Goal: Task Accomplishment & Management: Use online tool/utility

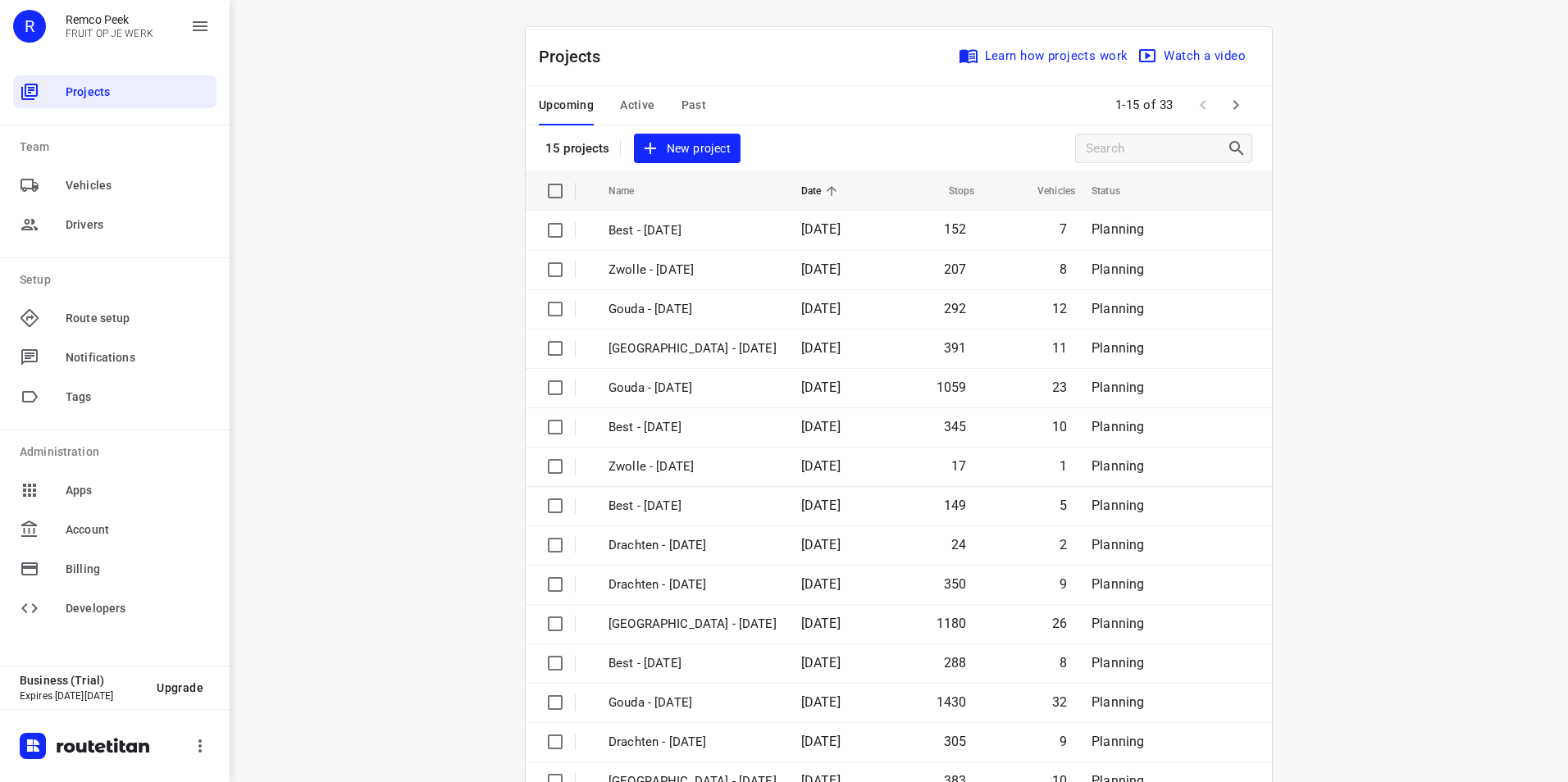
click at [632, 102] on span "Active" at bounding box center [637, 105] width 34 height 21
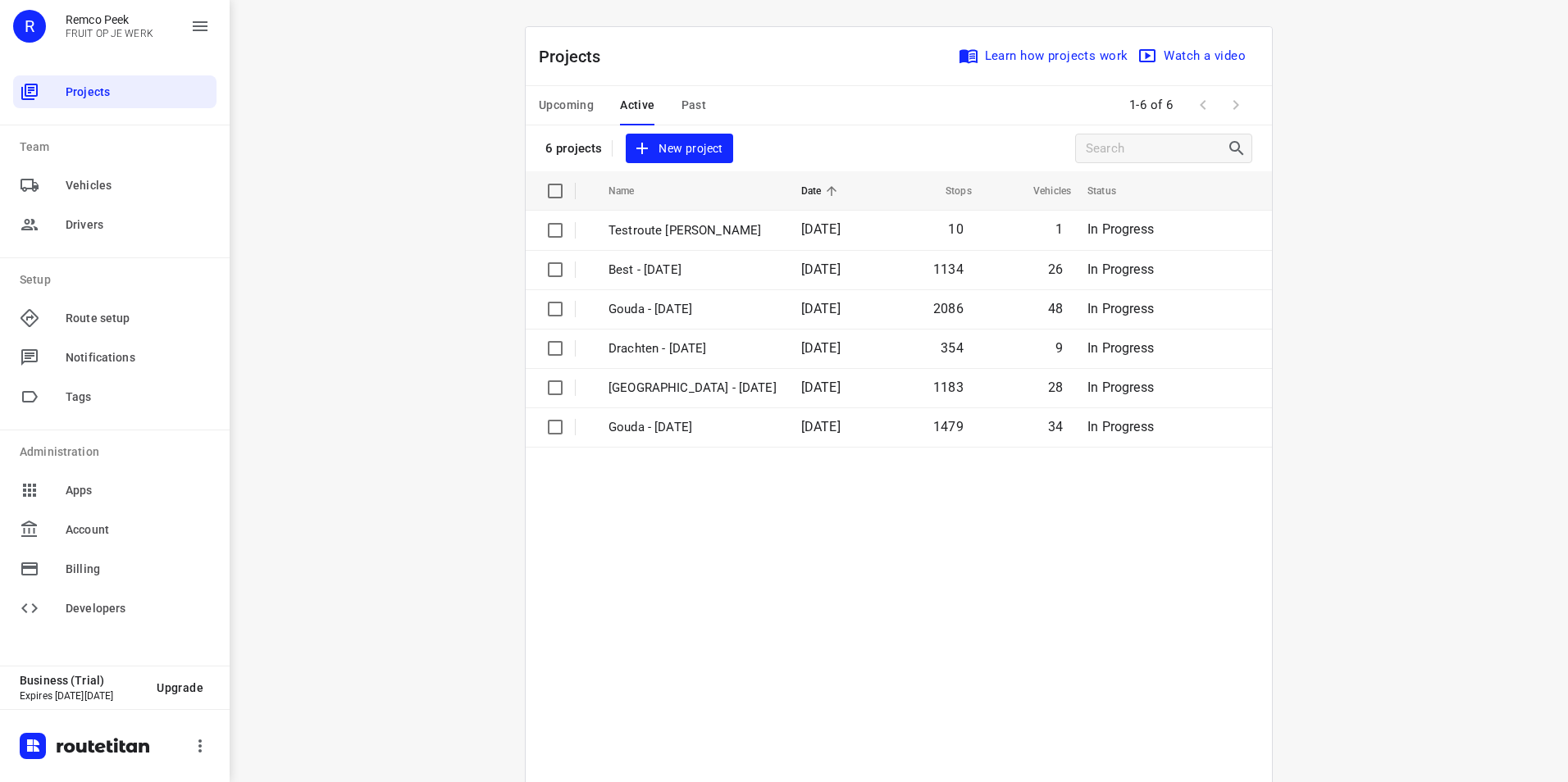
click at [577, 101] on span "Upcoming" at bounding box center [566, 105] width 55 height 21
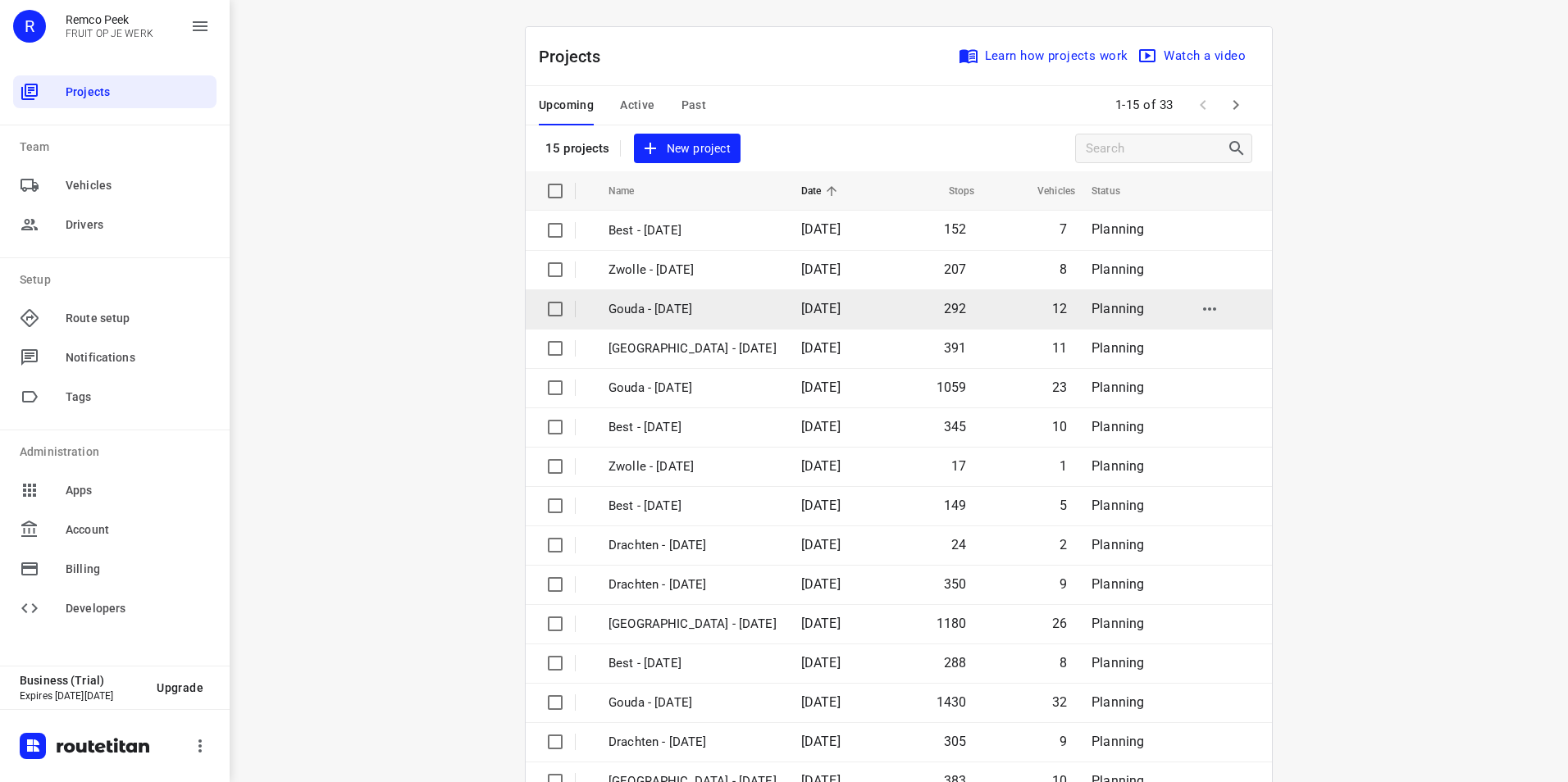
scroll to position [47, 0]
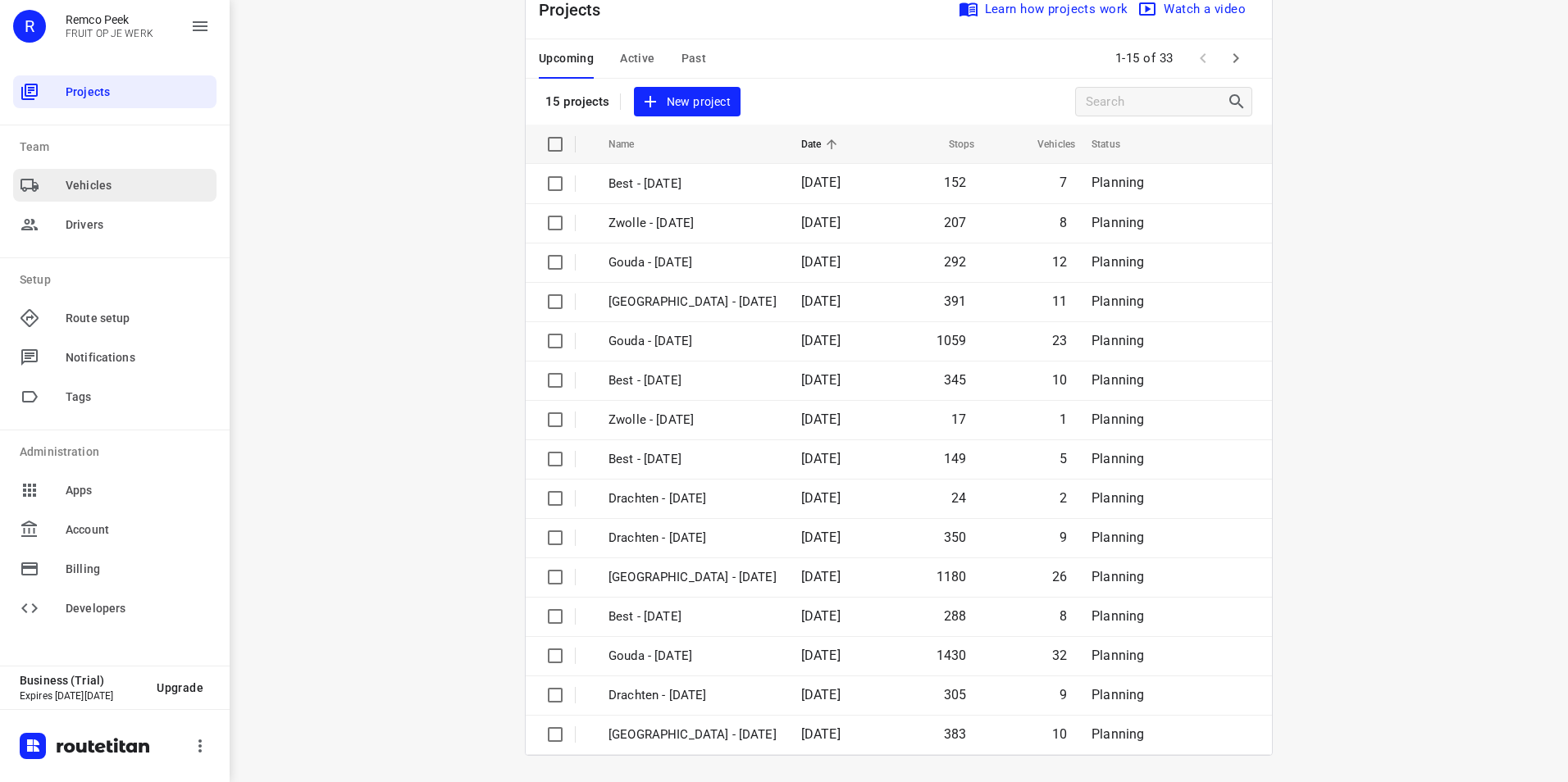
click at [103, 191] on span "Vehicles" at bounding box center [137, 185] width 144 height 17
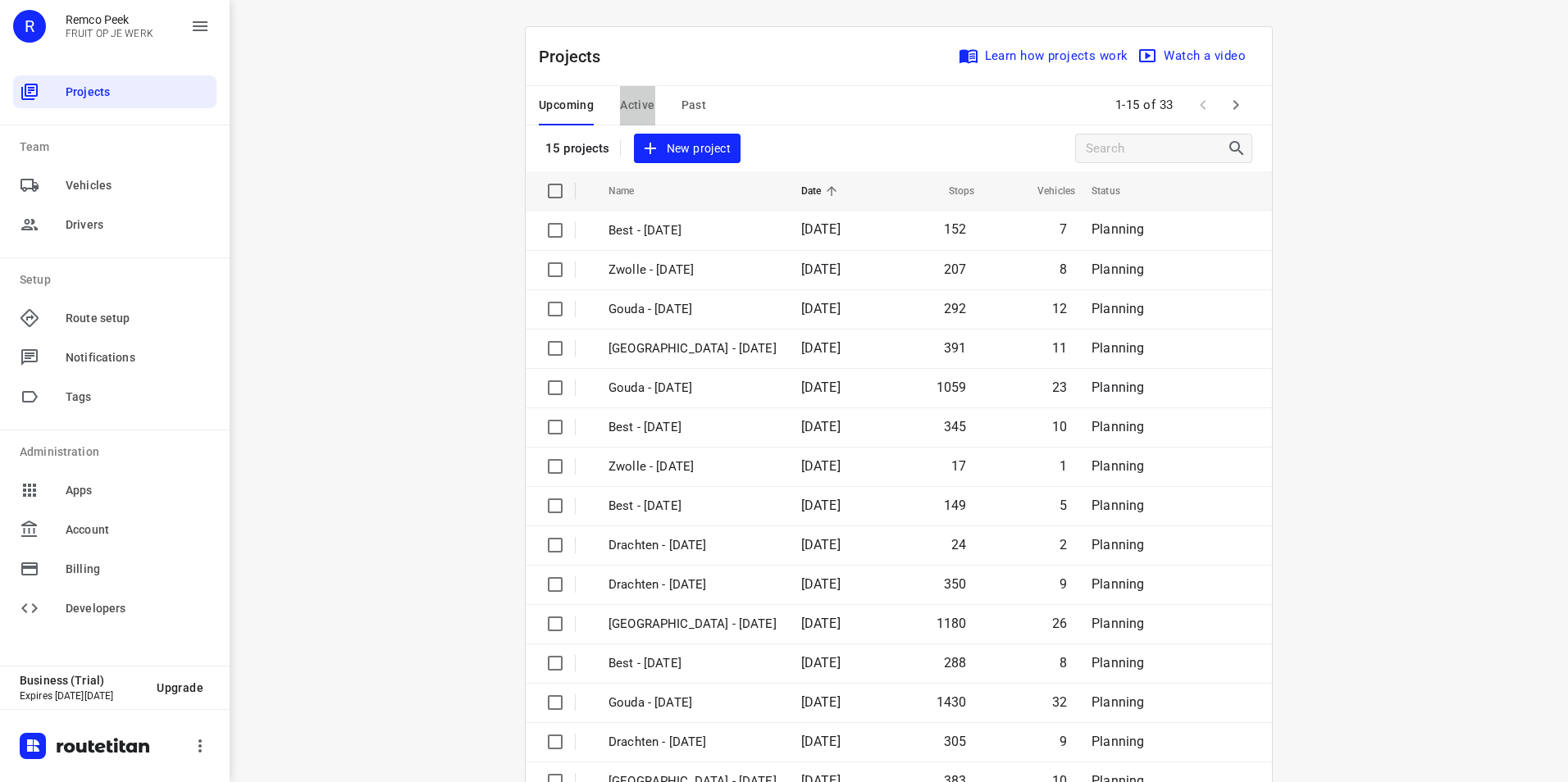
click at [628, 107] on span "Active" at bounding box center [637, 105] width 34 height 21
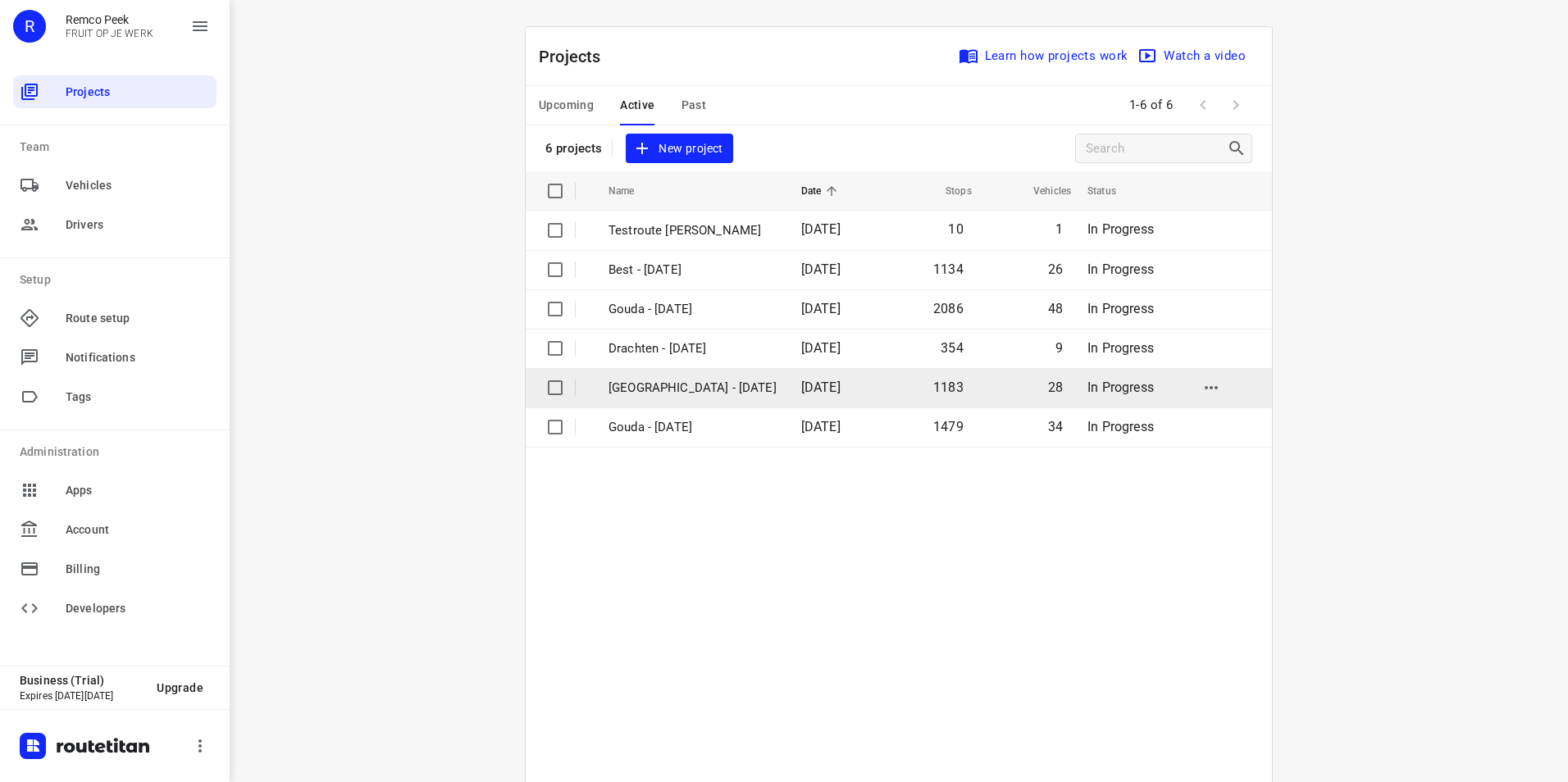
click at [657, 381] on p "[GEOGRAPHIC_DATA] - [DATE]" at bounding box center [691, 387] width 168 height 19
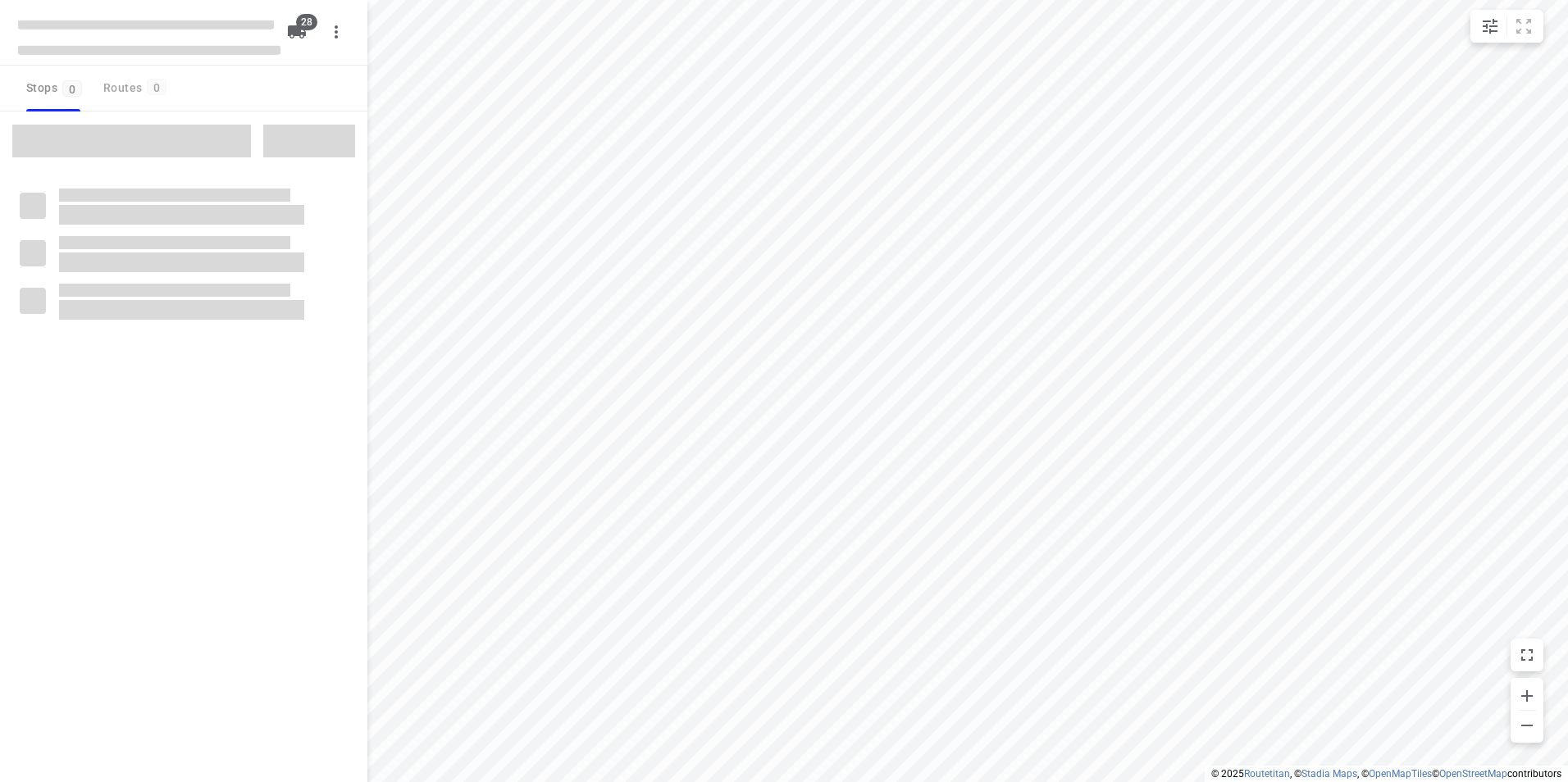
checkbox input "true"
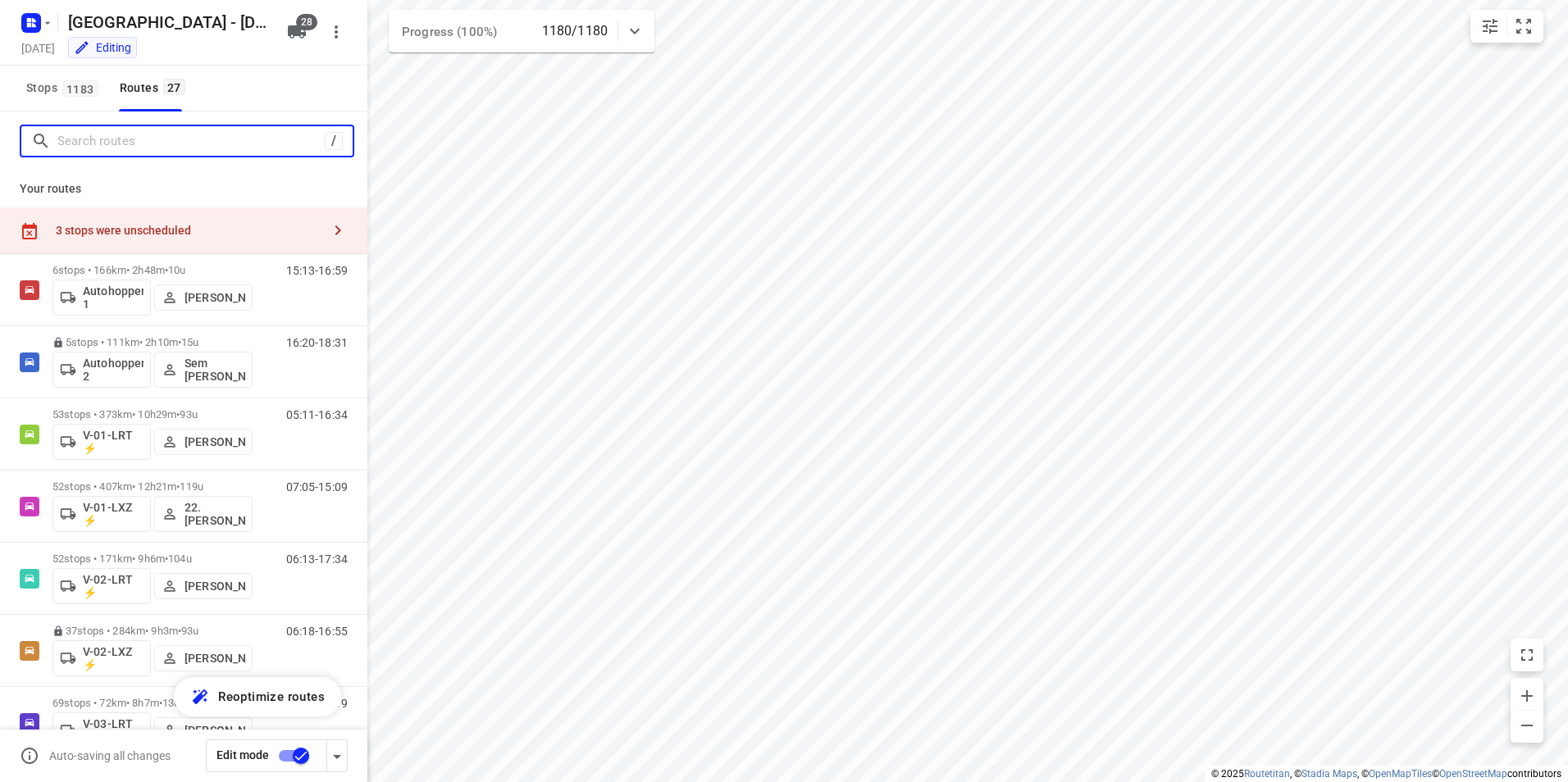
click at [162, 138] on input "Search routes" at bounding box center [191, 142] width 268 height 25
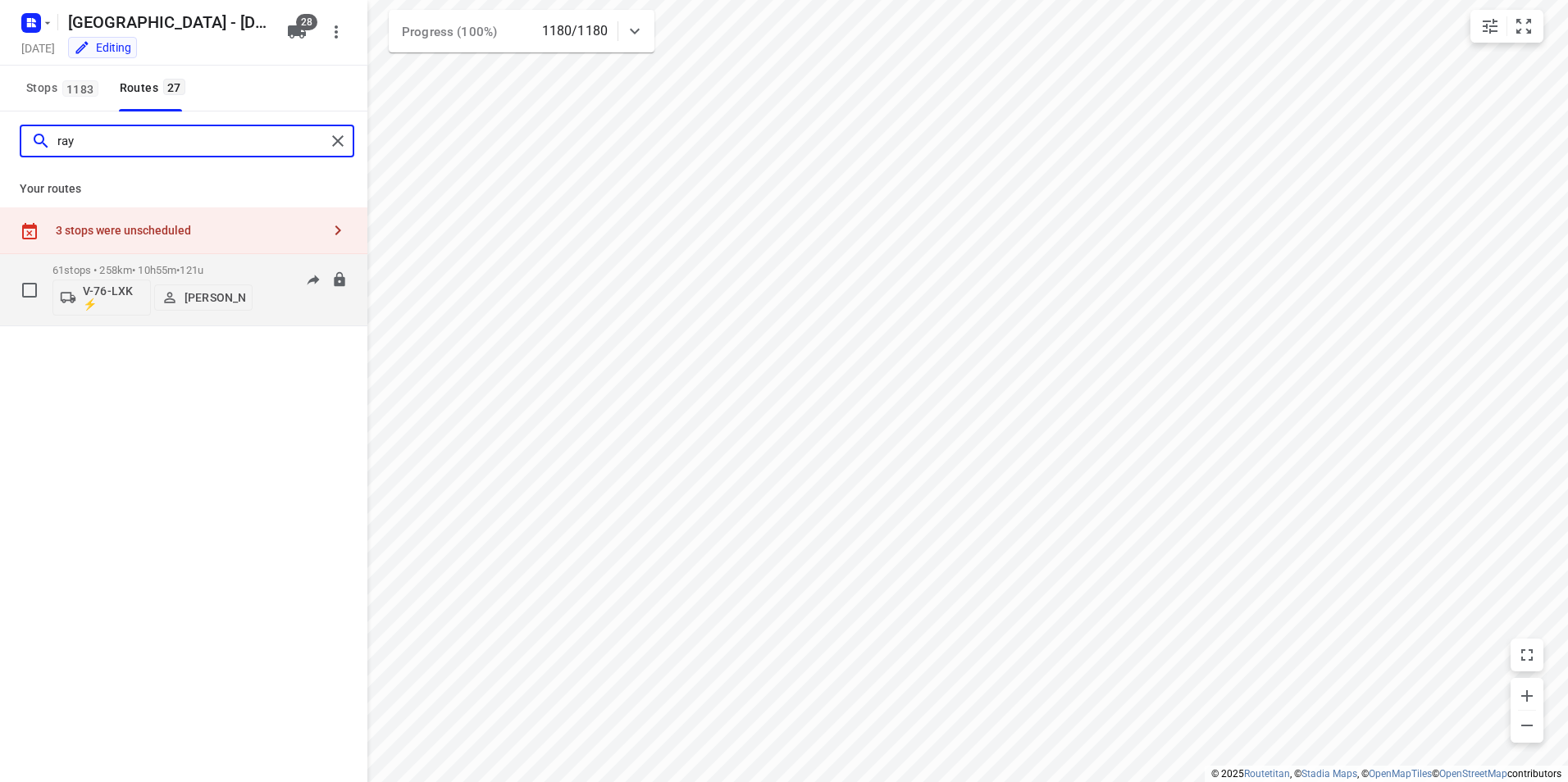
type input "ray"
click at [149, 268] on p "61 stops • 258km • 10h55m • 121u" at bounding box center [152, 270] width 200 height 13
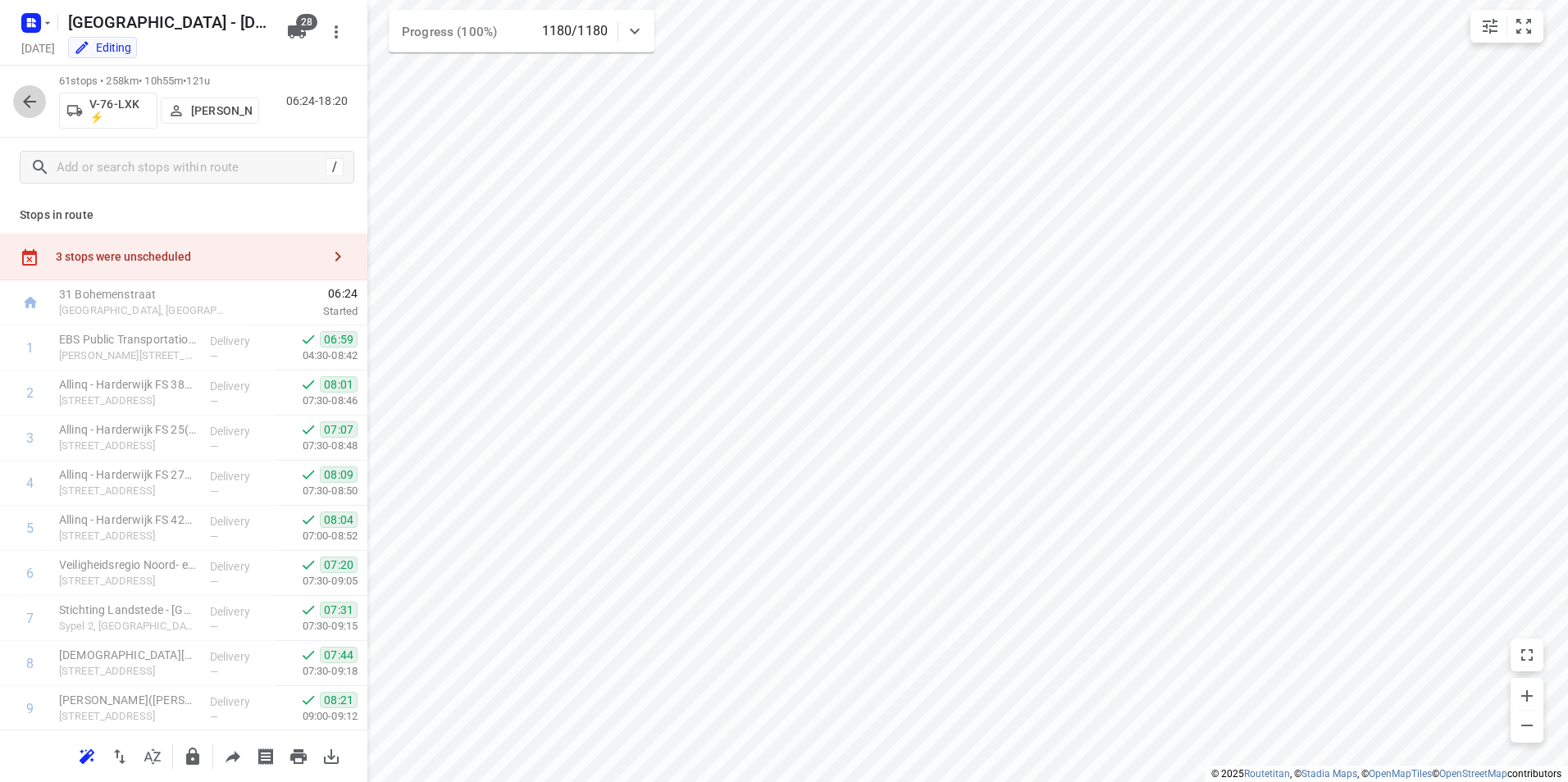
click at [23, 101] on icon "button" at bounding box center [30, 102] width 20 height 20
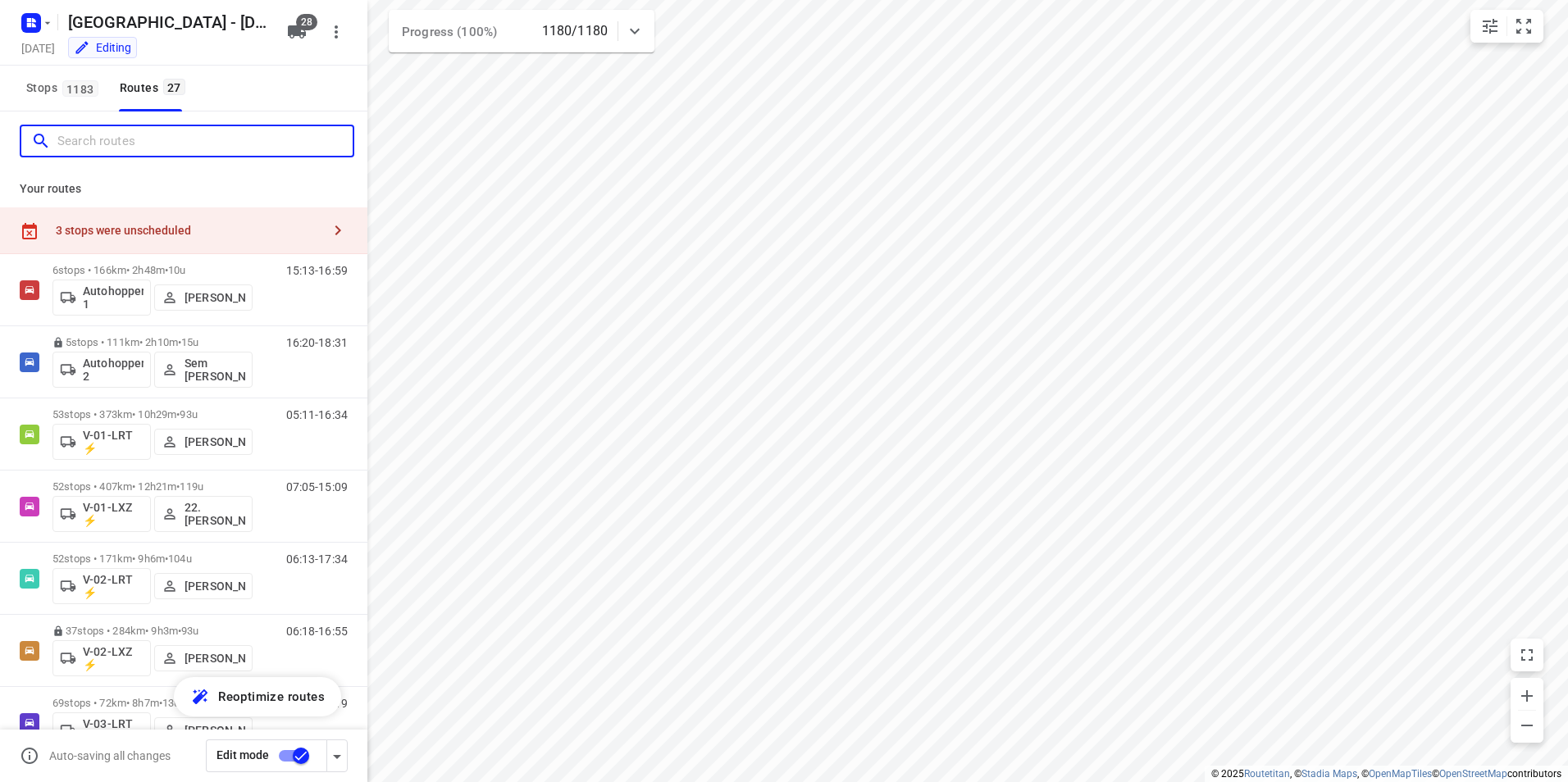
click at [203, 137] on input "Search routes" at bounding box center [204, 142] width 295 height 25
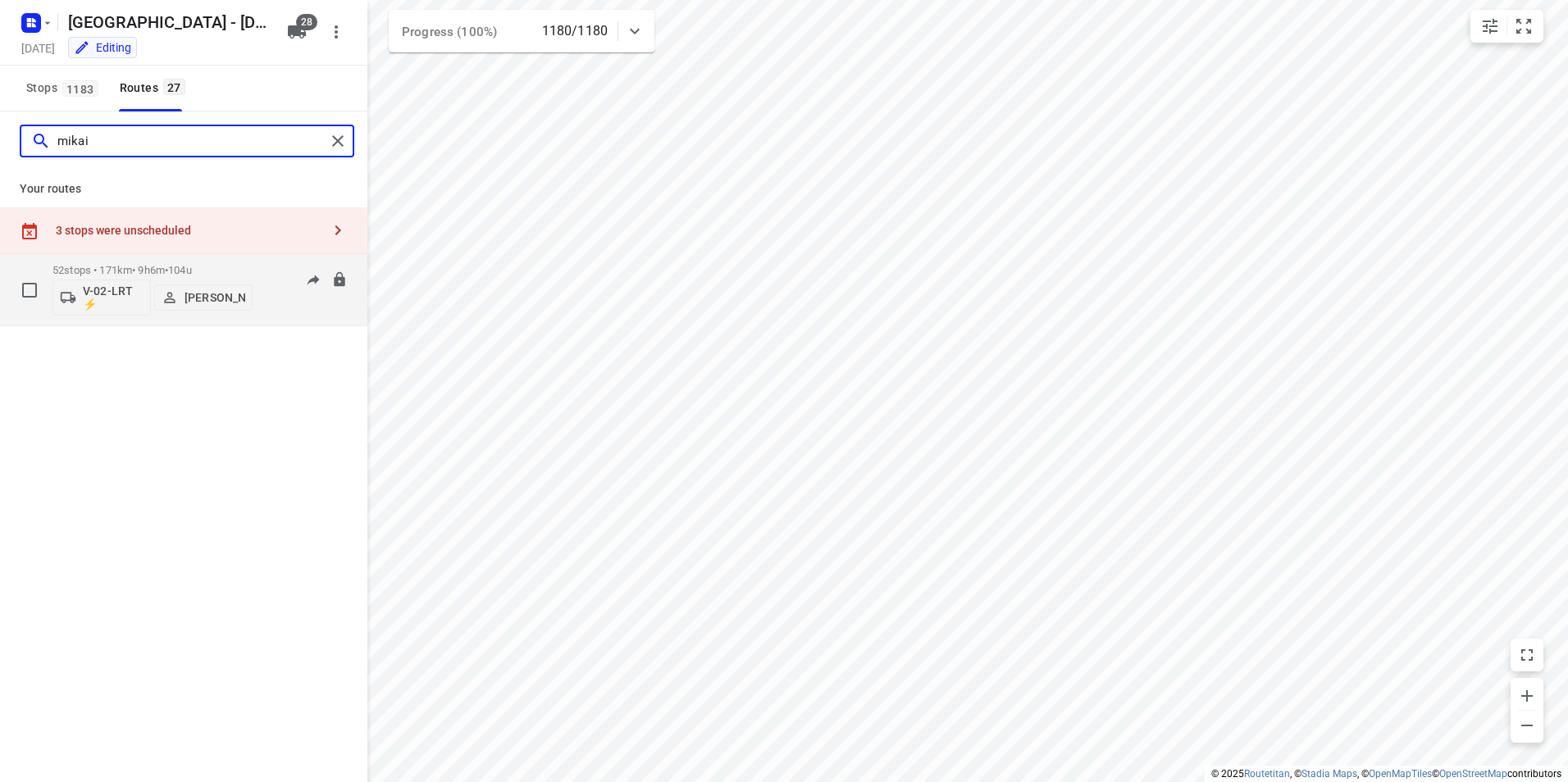
type input "mikai"
click at [156, 267] on p "52 stops • 171km • 9h6m • 104u" at bounding box center [152, 270] width 200 height 13
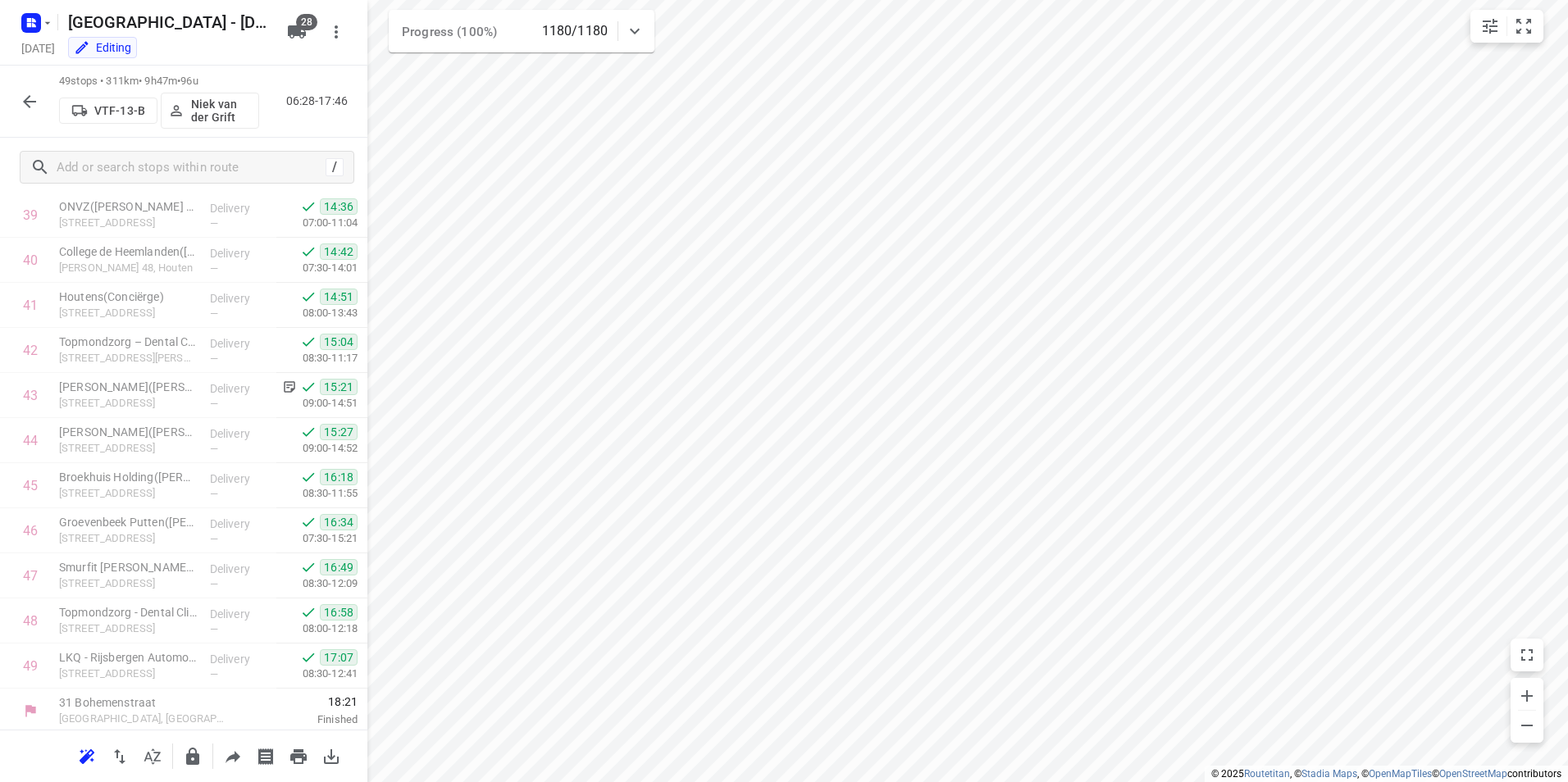
scroll to position [1850, 0]
click at [24, 101] on icon "button" at bounding box center [29, 102] width 13 height 13
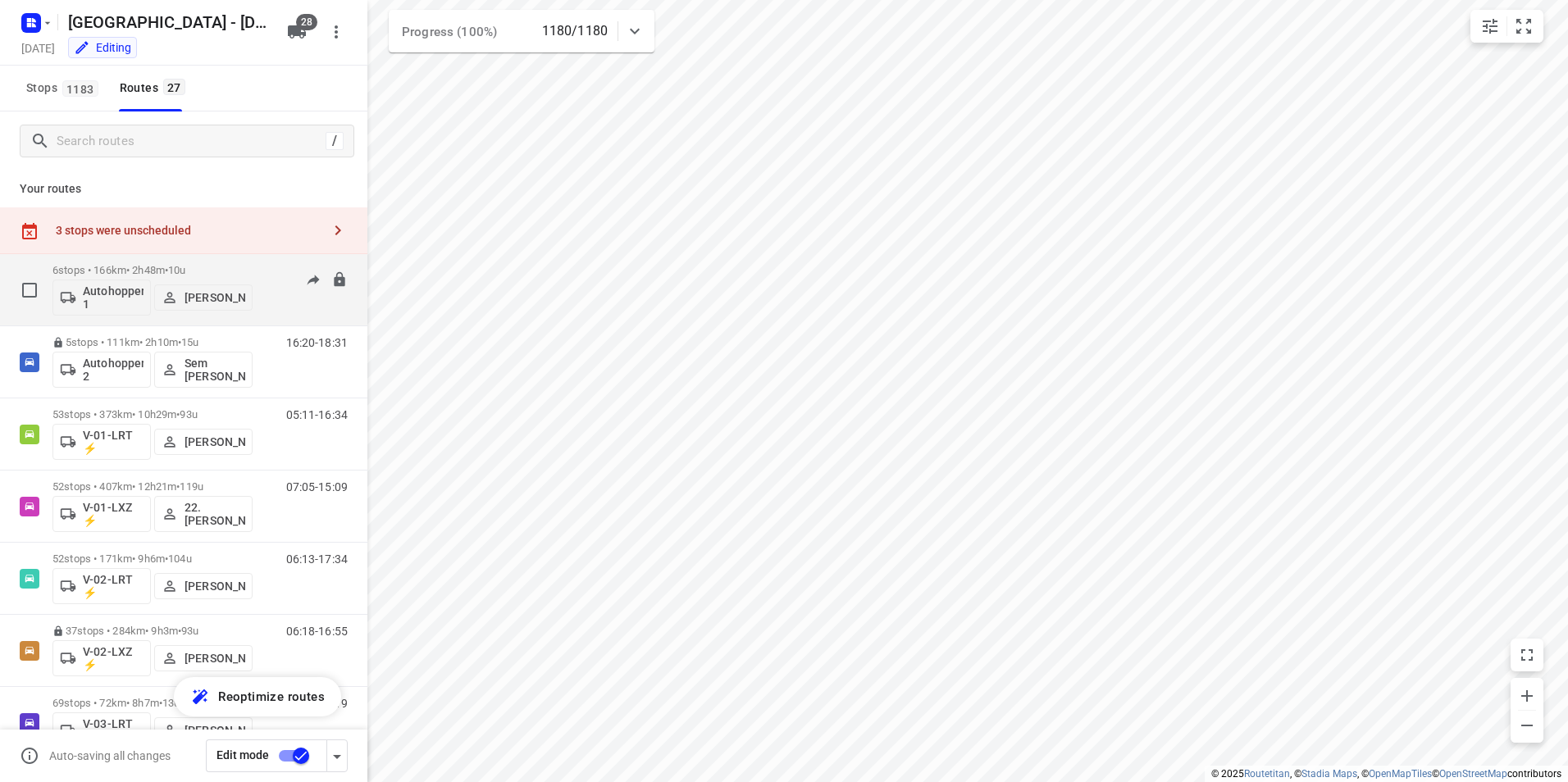
click at [220, 268] on p "6 stops • 166km • 2h48m • 10u" at bounding box center [152, 270] width 200 height 13
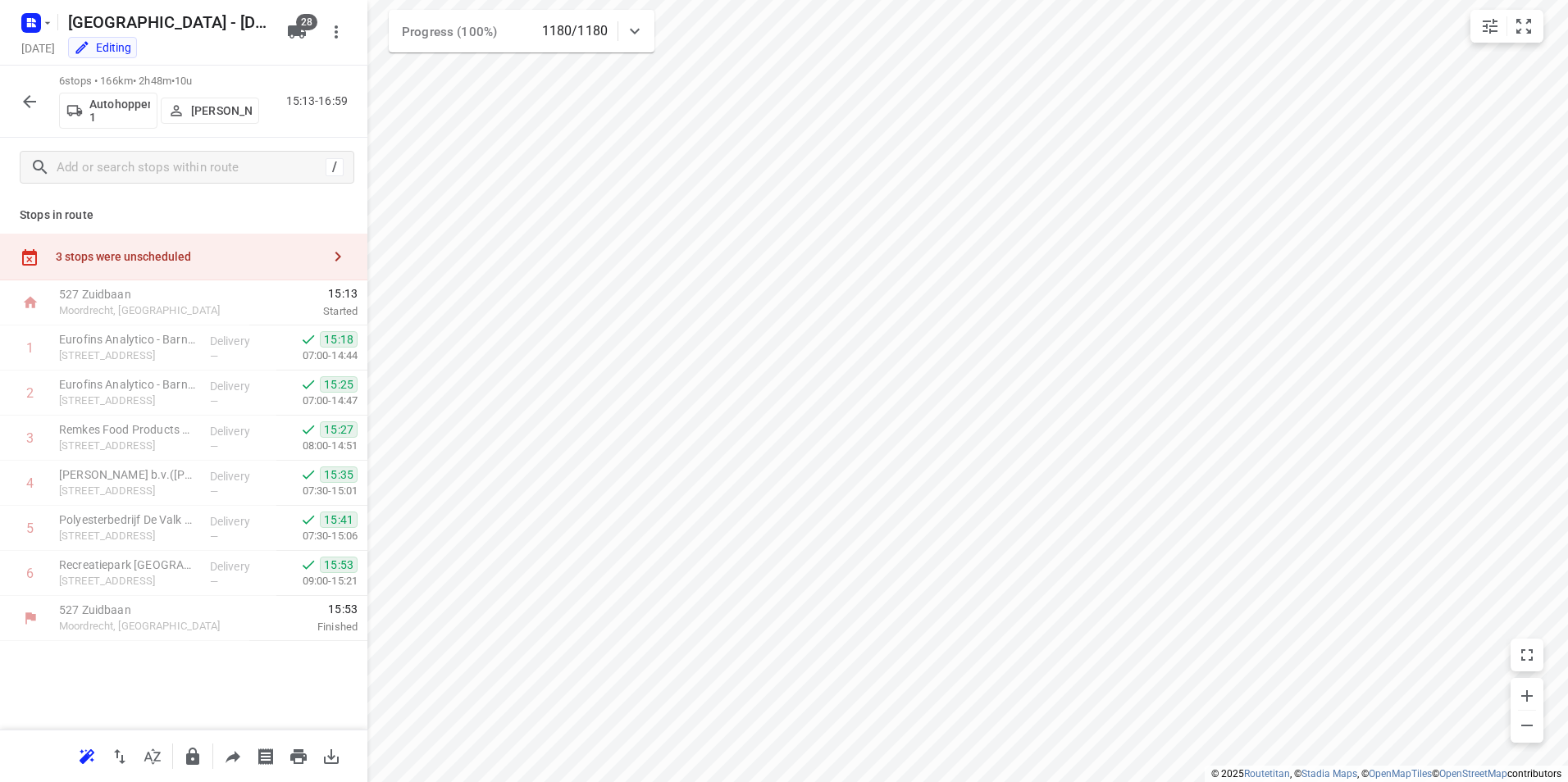
click at [29, 103] on icon "button" at bounding box center [30, 102] width 20 height 20
click at [28, 101] on icon "button" at bounding box center [29, 102] width 13 height 13
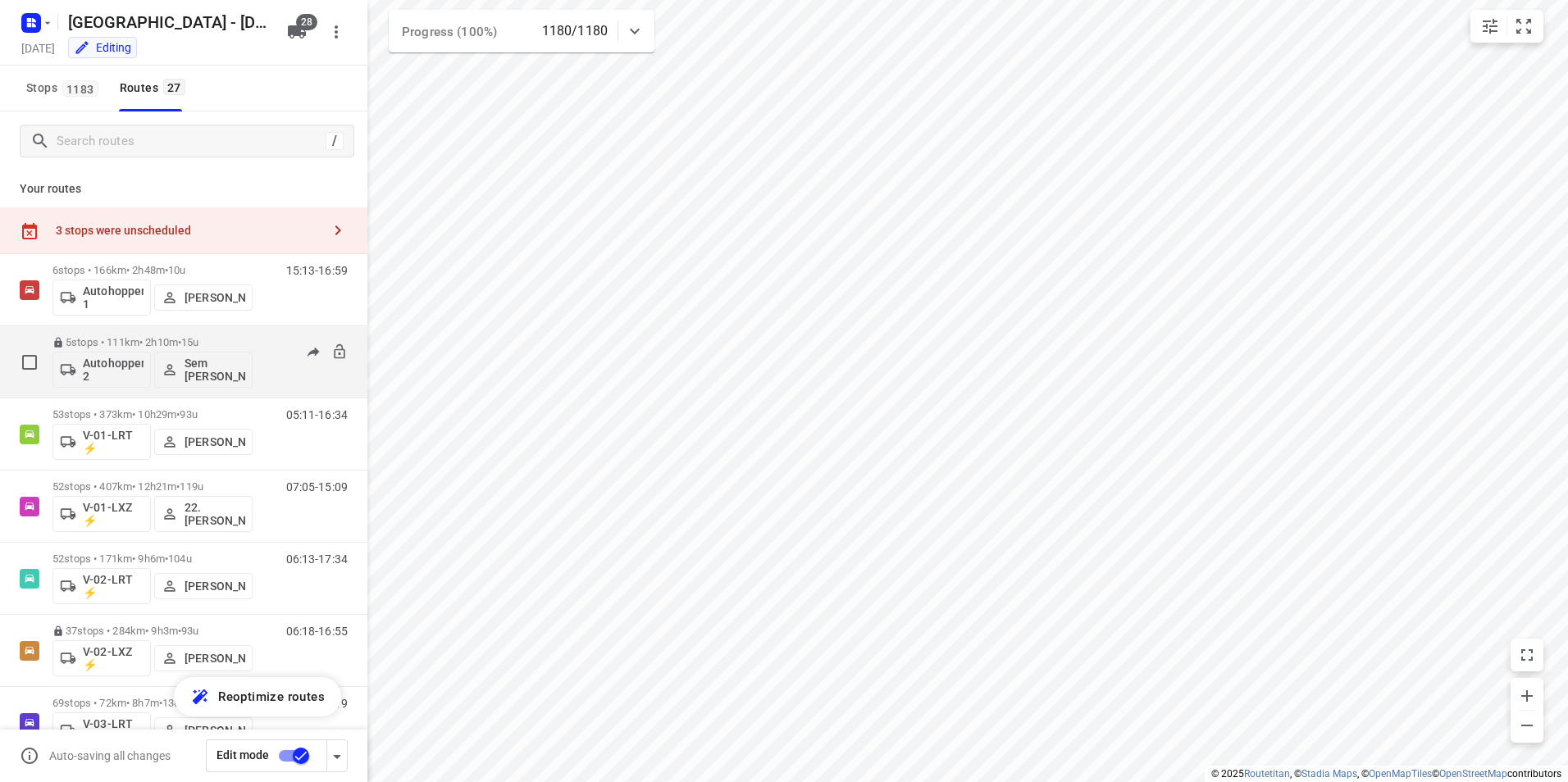
click at [241, 335] on div "5 stops • 111km • 2h10m • 15u Autohopper 2 Sem [PERSON_NAME]" at bounding box center [152, 361] width 200 height 68
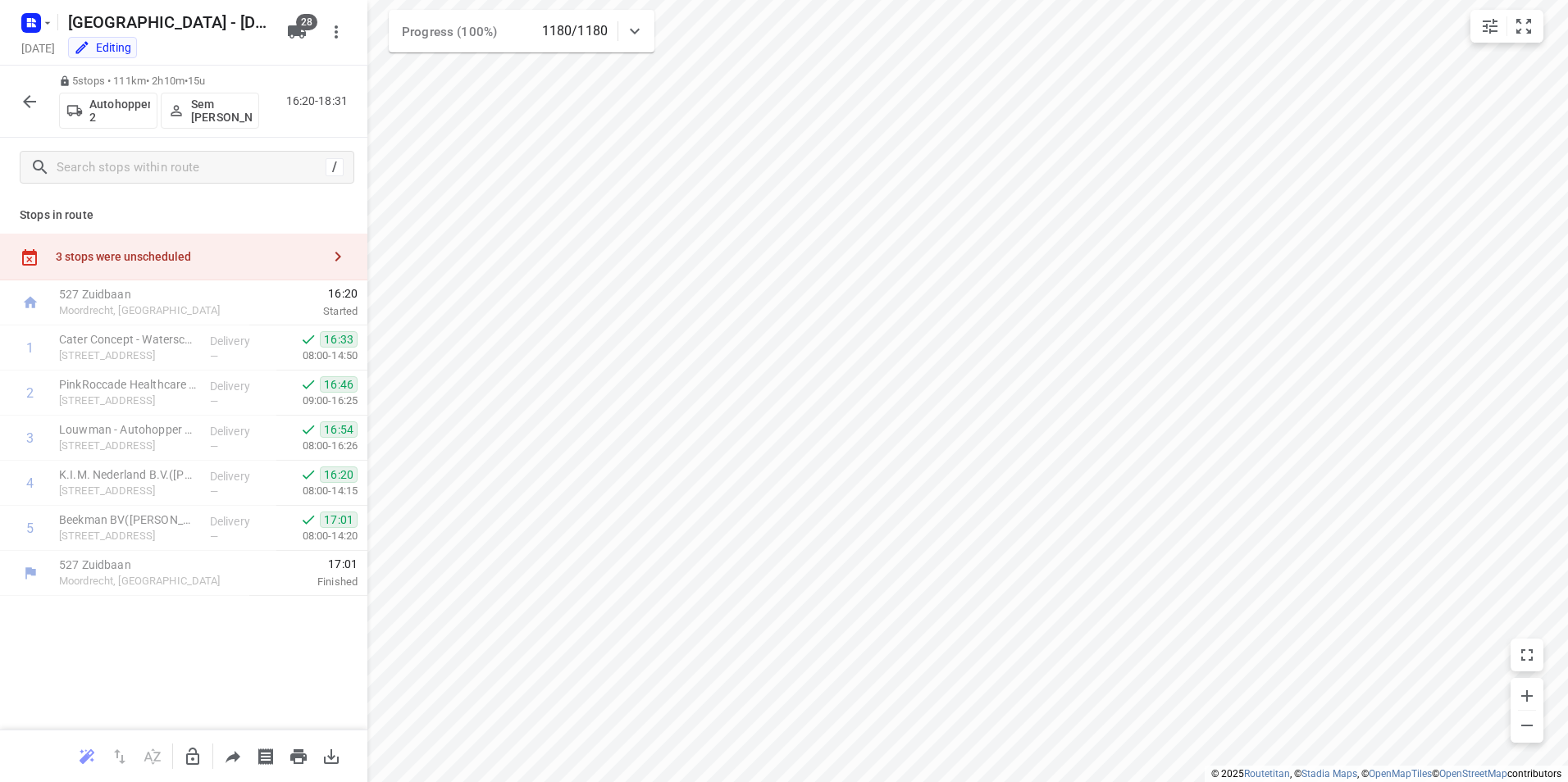
click at [32, 94] on icon "button" at bounding box center [30, 102] width 20 height 20
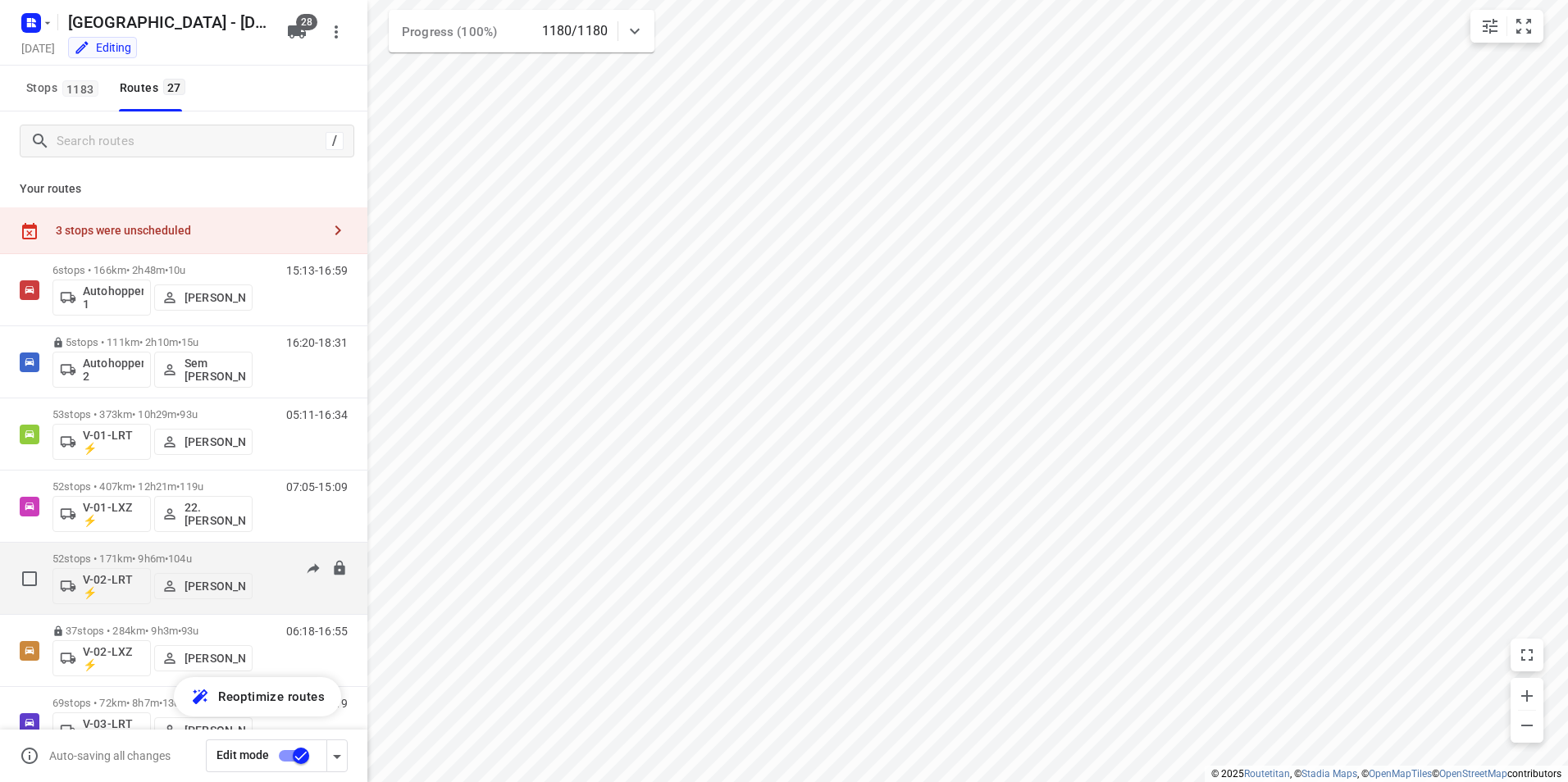
scroll to position [164, 0]
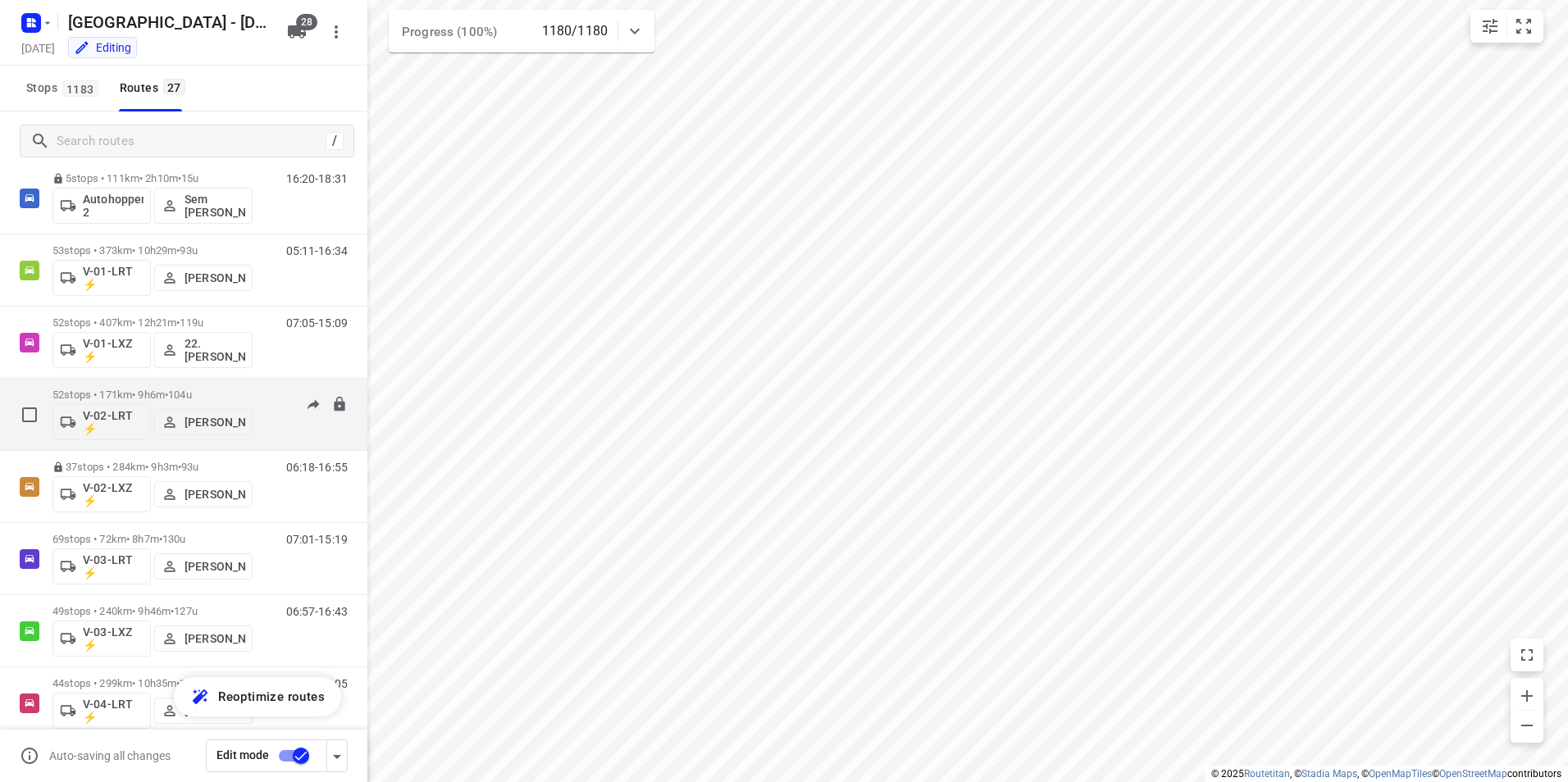
click at [217, 391] on p "52 stops • 171km • 9h6m • 104u" at bounding box center [152, 395] width 200 height 13
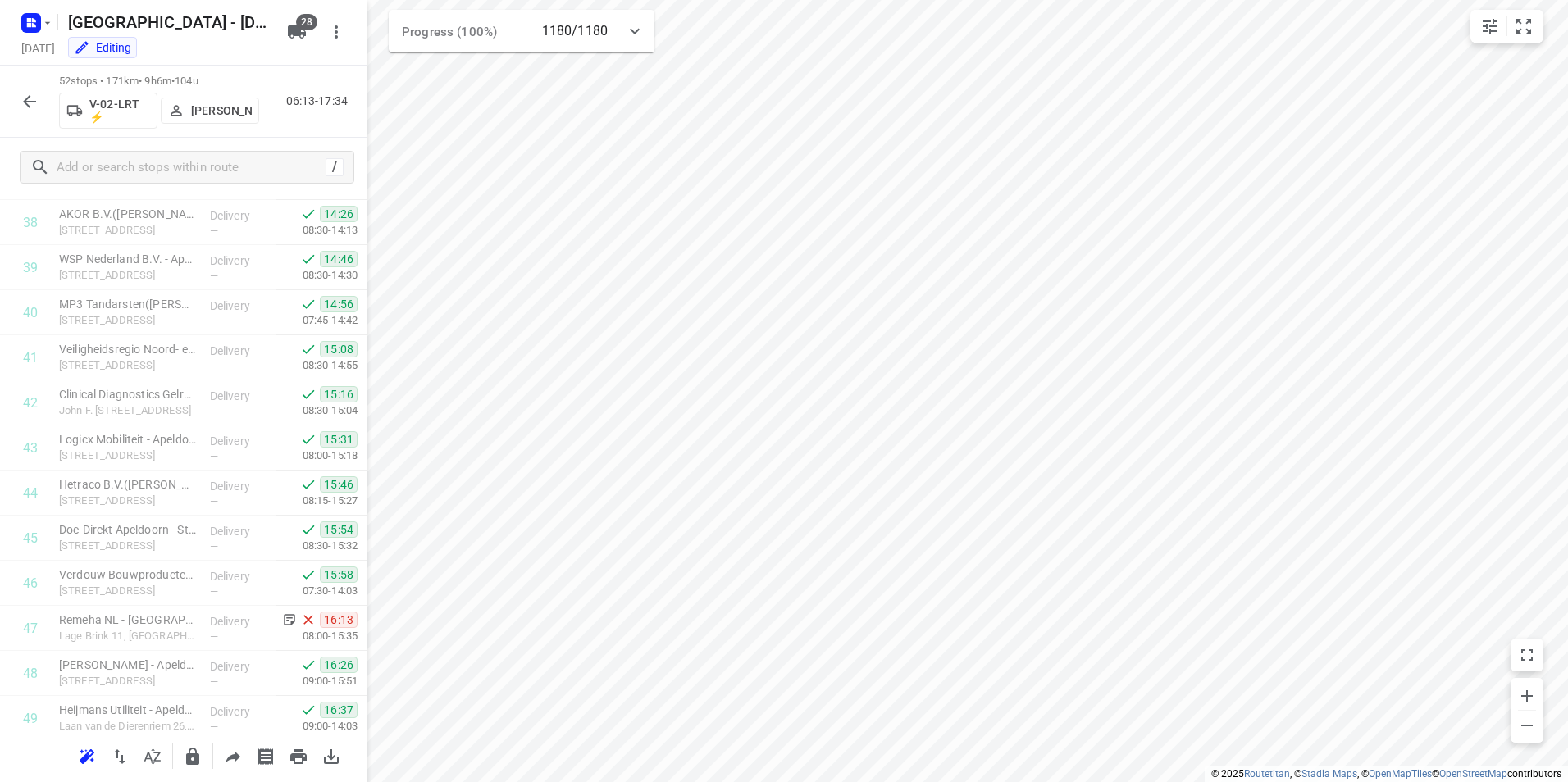
scroll to position [1985, 0]
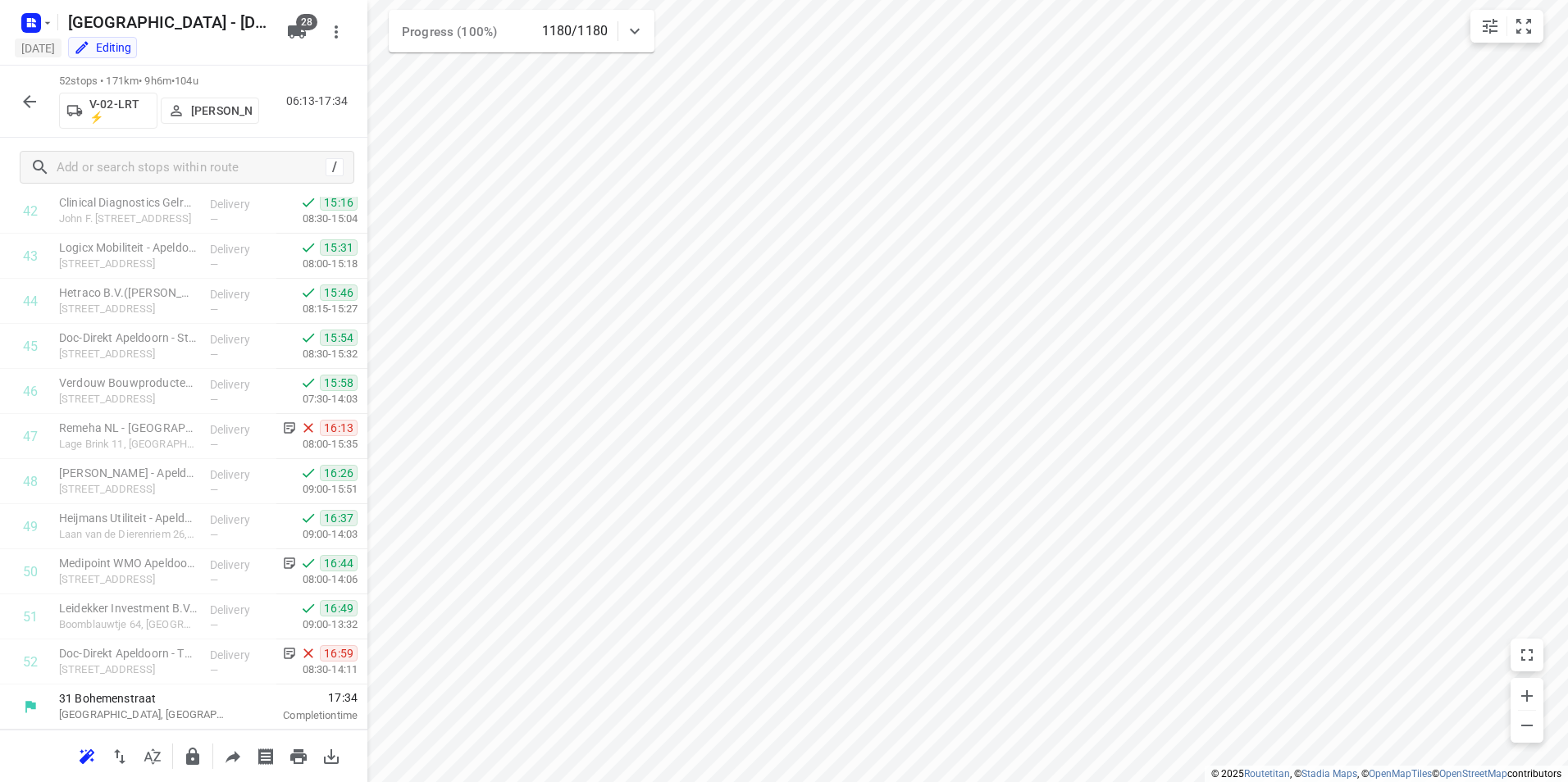
drag, startPoint x: 33, startPoint y: 101, endPoint x: 83, endPoint y: 40, distance: 78.9
click at [33, 102] on icon "button" at bounding box center [30, 102] width 20 height 20
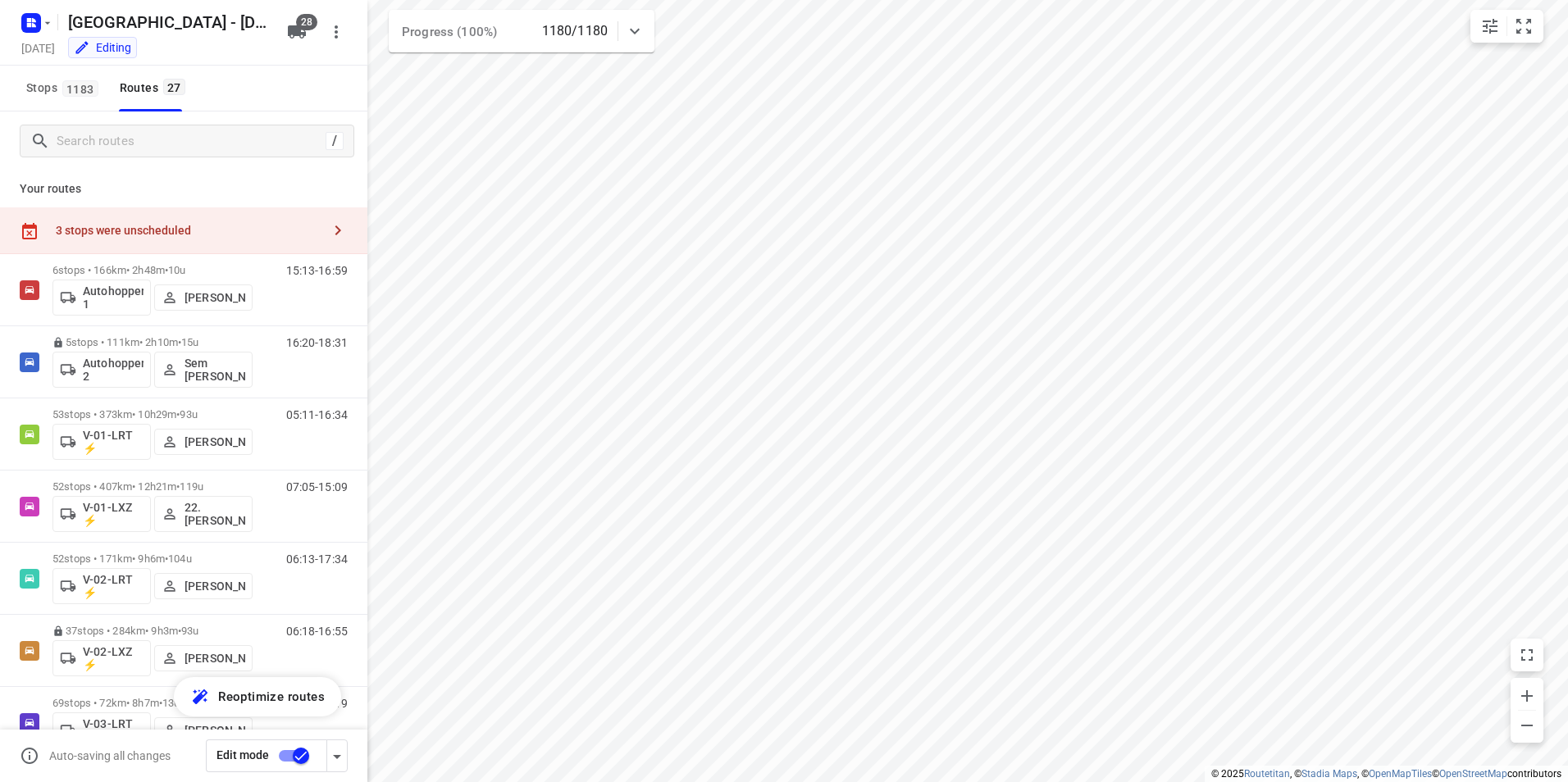
click at [246, 227] on div "3 stops were unscheduled" at bounding box center [188, 230] width 266 height 13
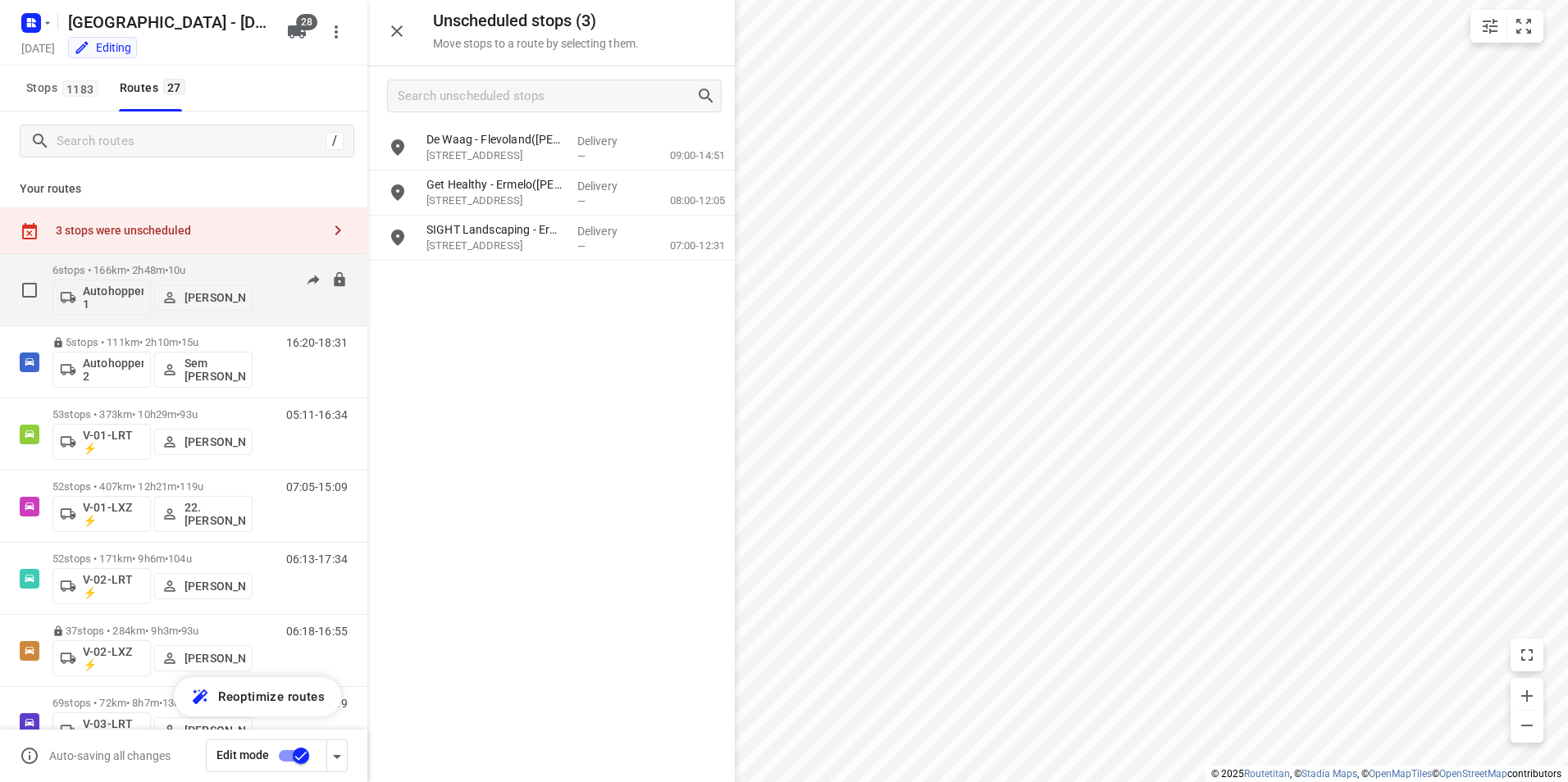
click at [225, 267] on p "6 stops • 166km • 2h48m • 10u" at bounding box center [152, 270] width 200 height 13
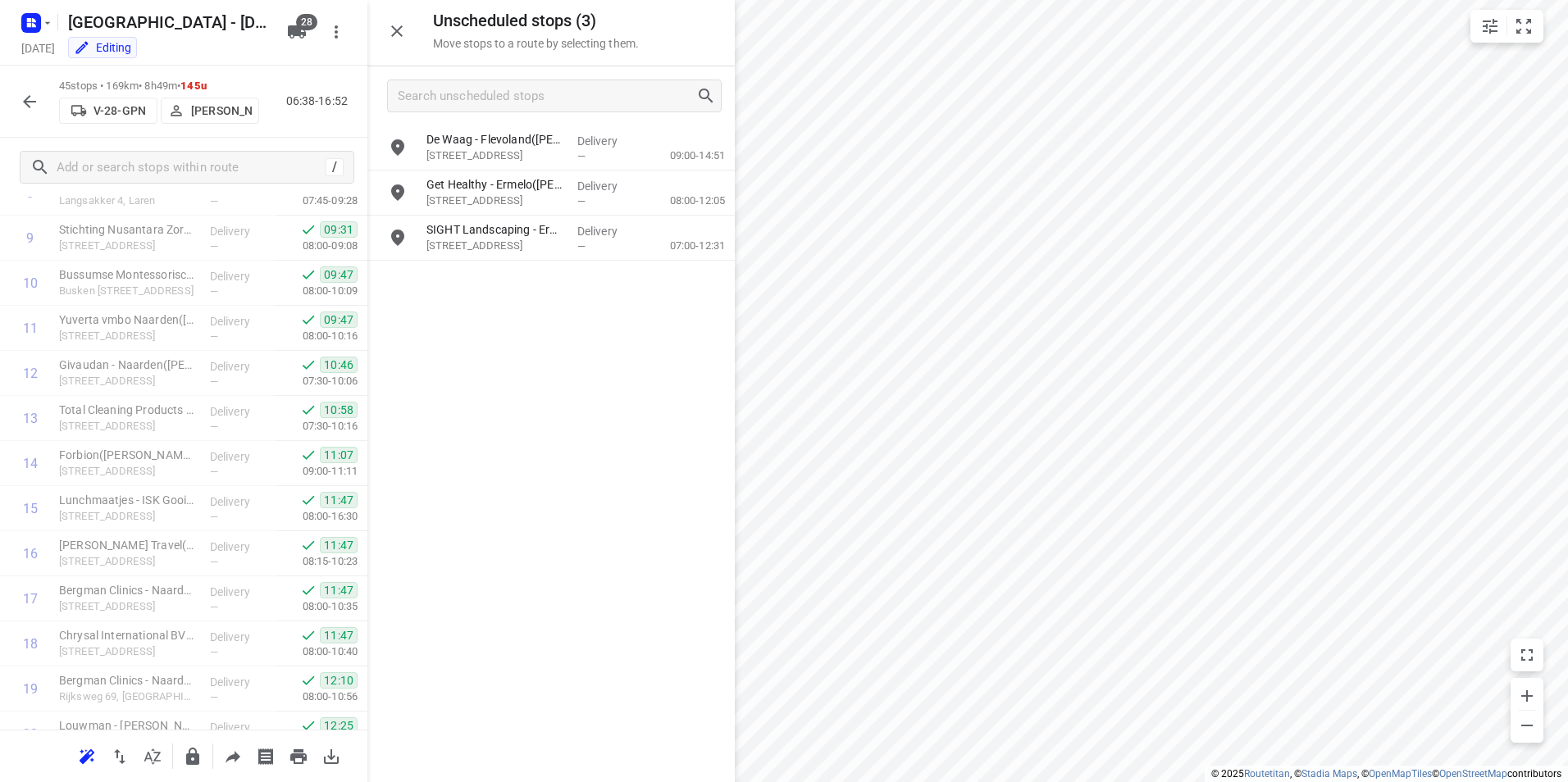
scroll to position [0, 0]
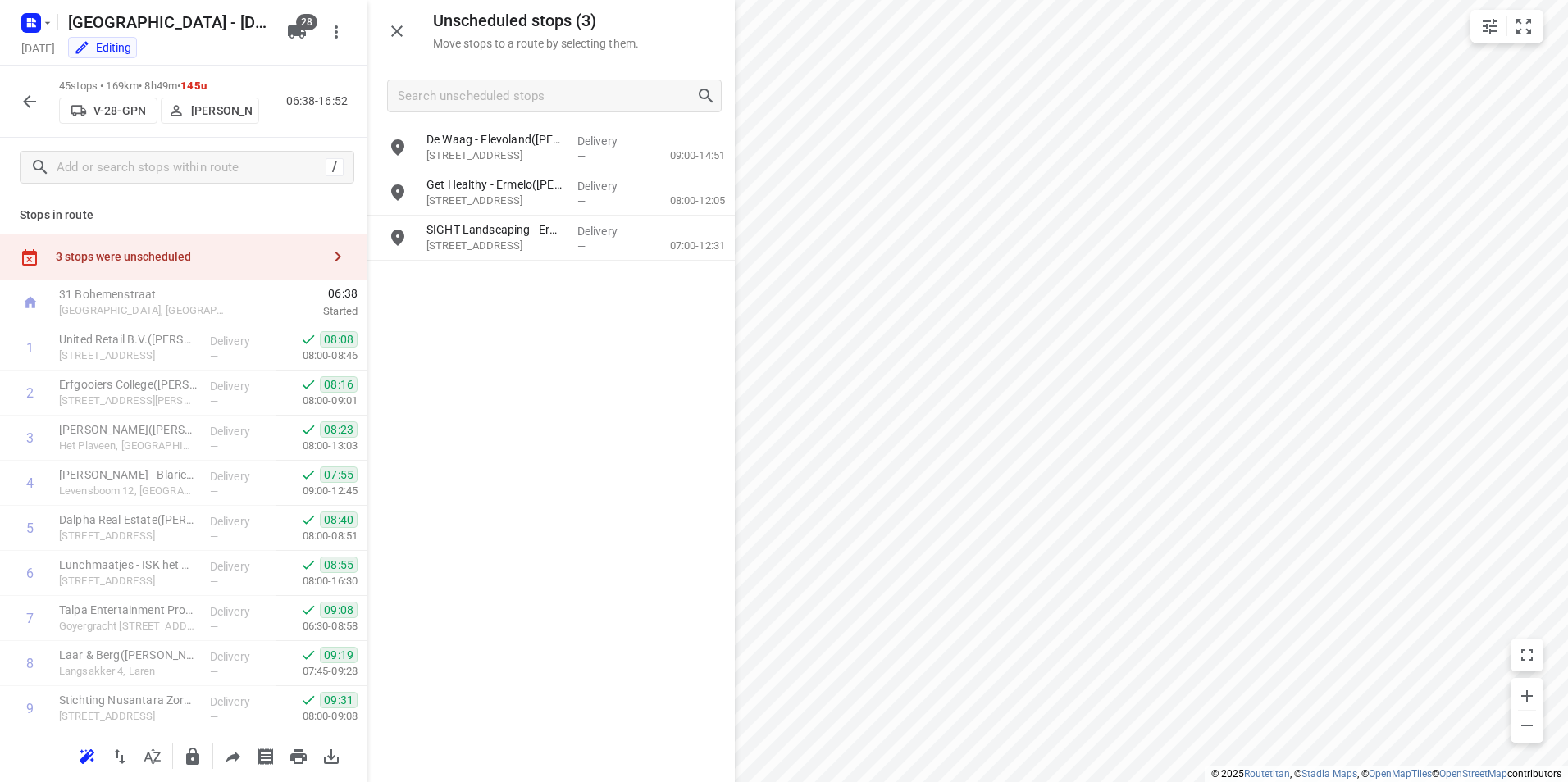
click at [26, 97] on icon "button" at bounding box center [30, 102] width 20 height 20
